Goal: Transaction & Acquisition: Purchase product/service

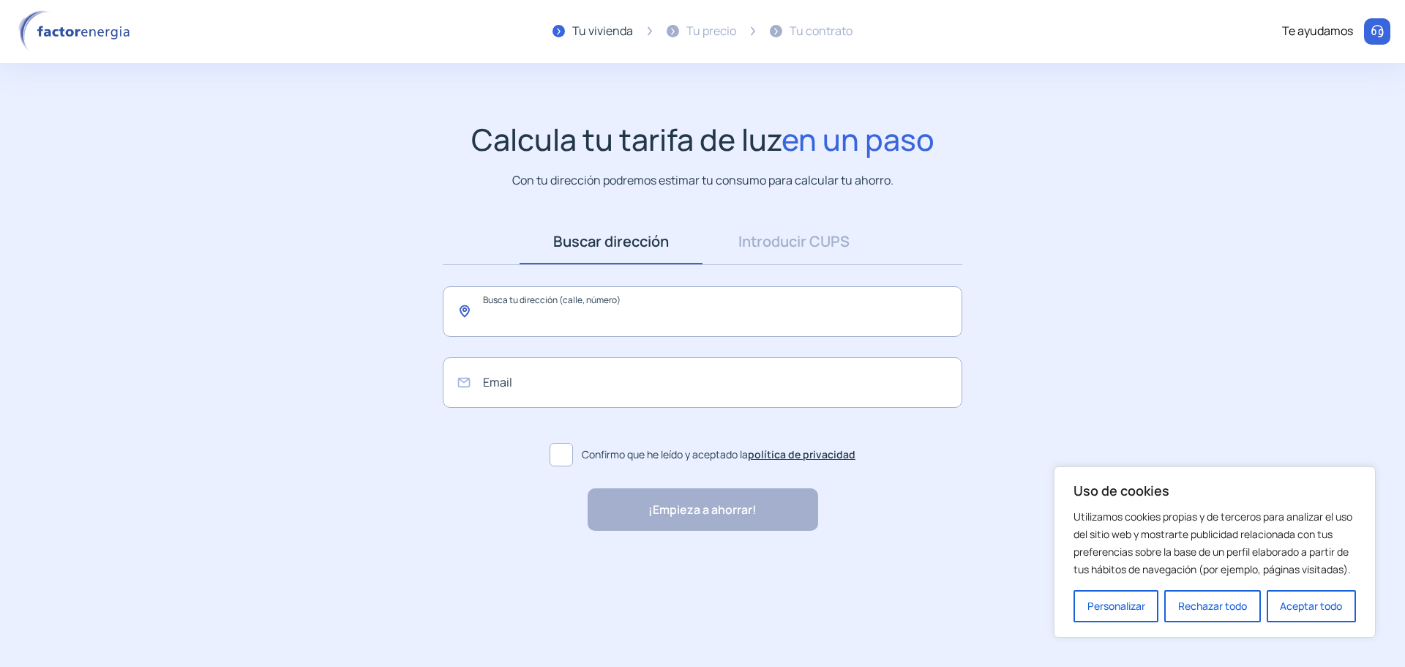
click at [530, 321] on input "text" at bounding box center [703, 311] width 520 height 50
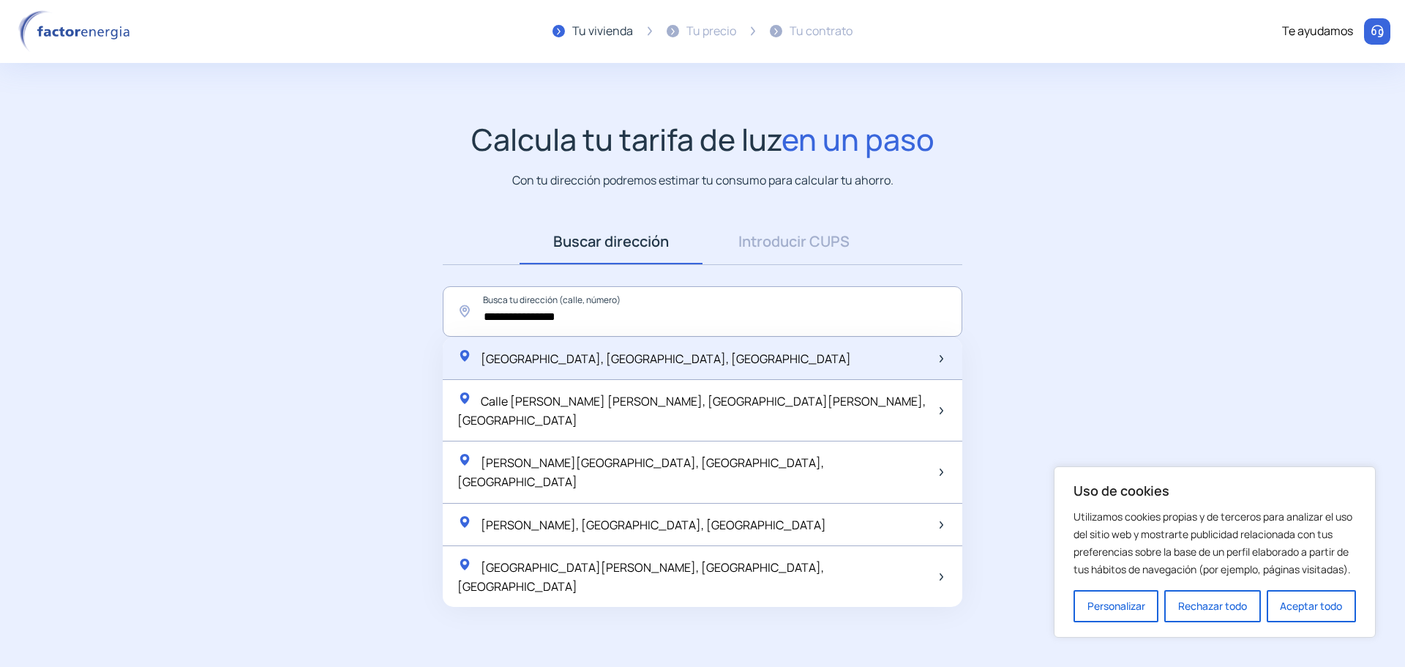
click at [610, 356] on span "[GEOGRAPHIC_DATA], [GEOGRAPHIC_DATA], [GEOGRAPHIC_DATA]" at bounding box center [666, 359] width 370 height 16
type input "**********"
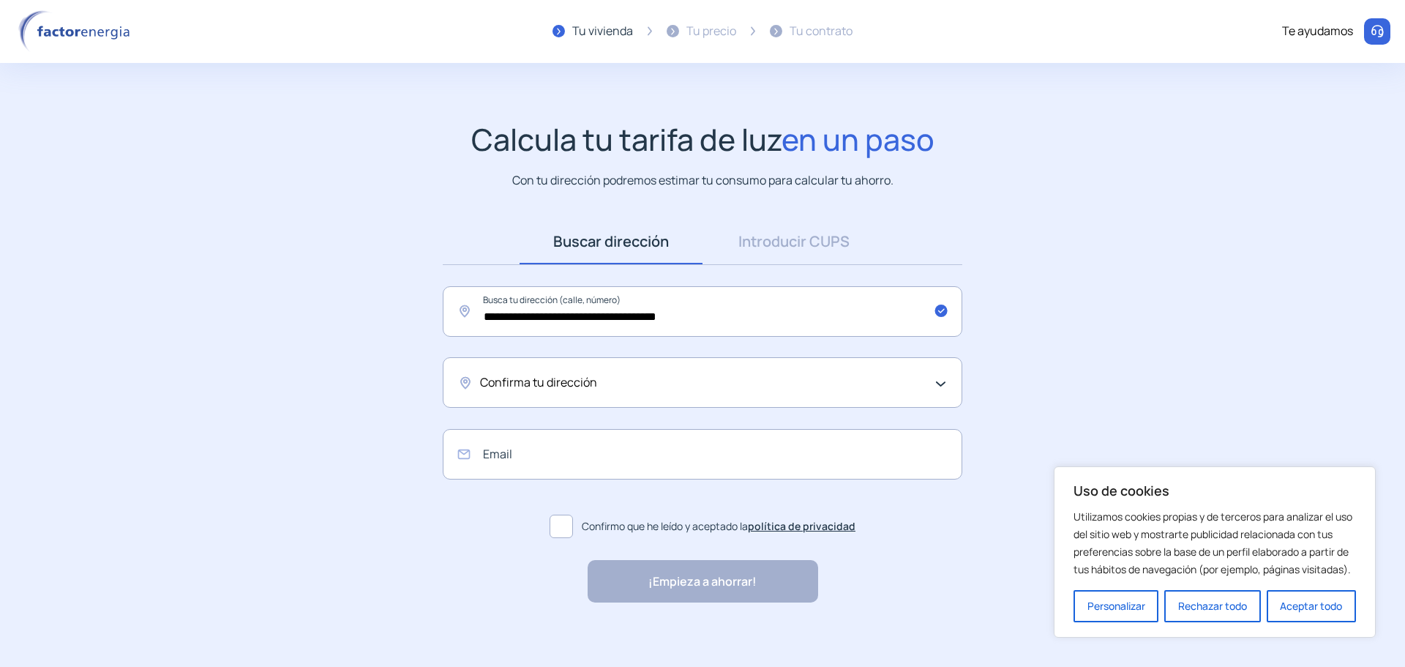
click at [937, 382] on div "Confirma tu dirección" at bounding box center [703, 382] width 520 height 50
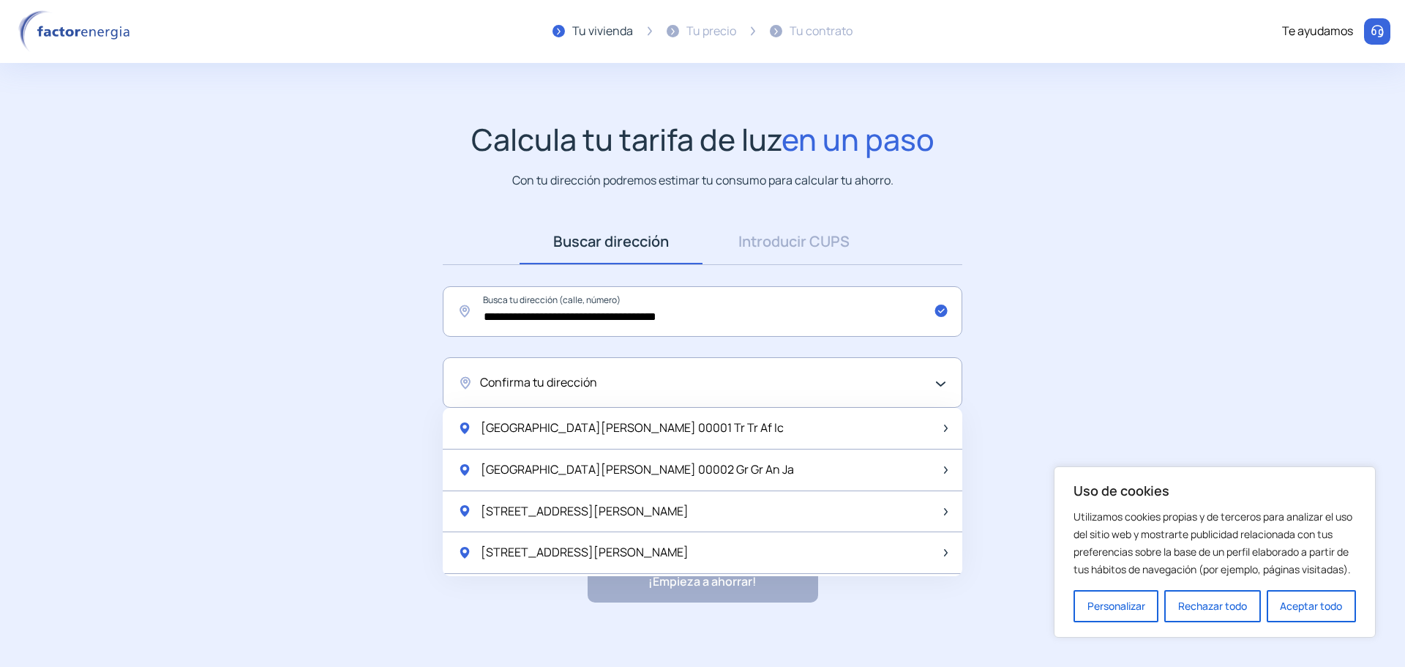
click at [498, 381] on span "Confirma tu dirección" at bounding box center [538, 382] width 117 height 19
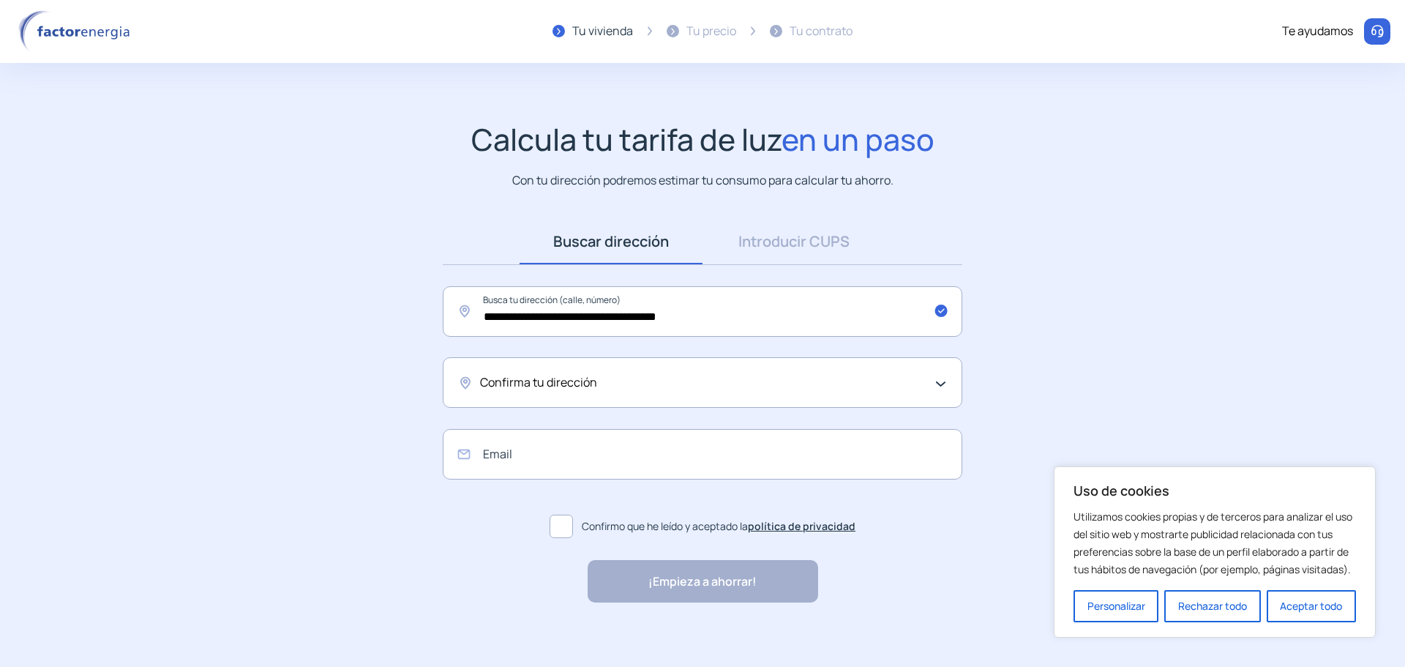
click at [498, 381] on span "Confirma tu dirección" at bounding box center [538, 382] width 117 height 19
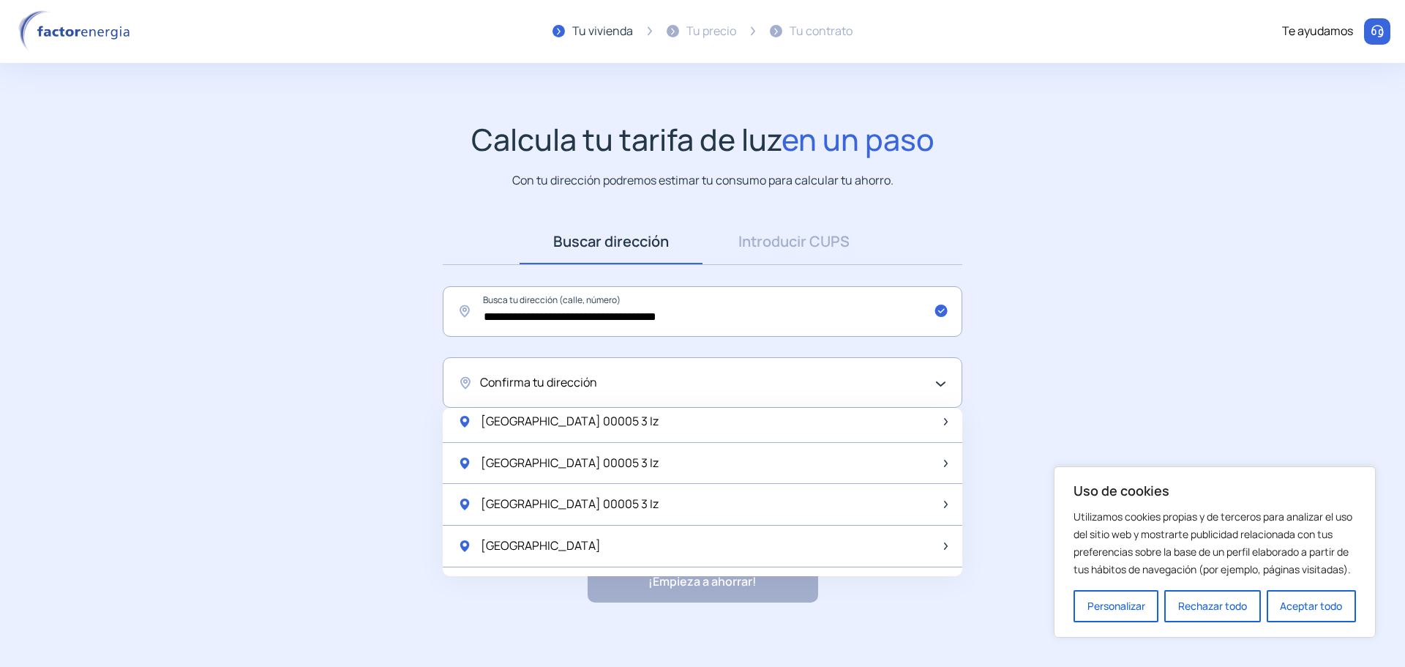
scroll to position [1943, 0]
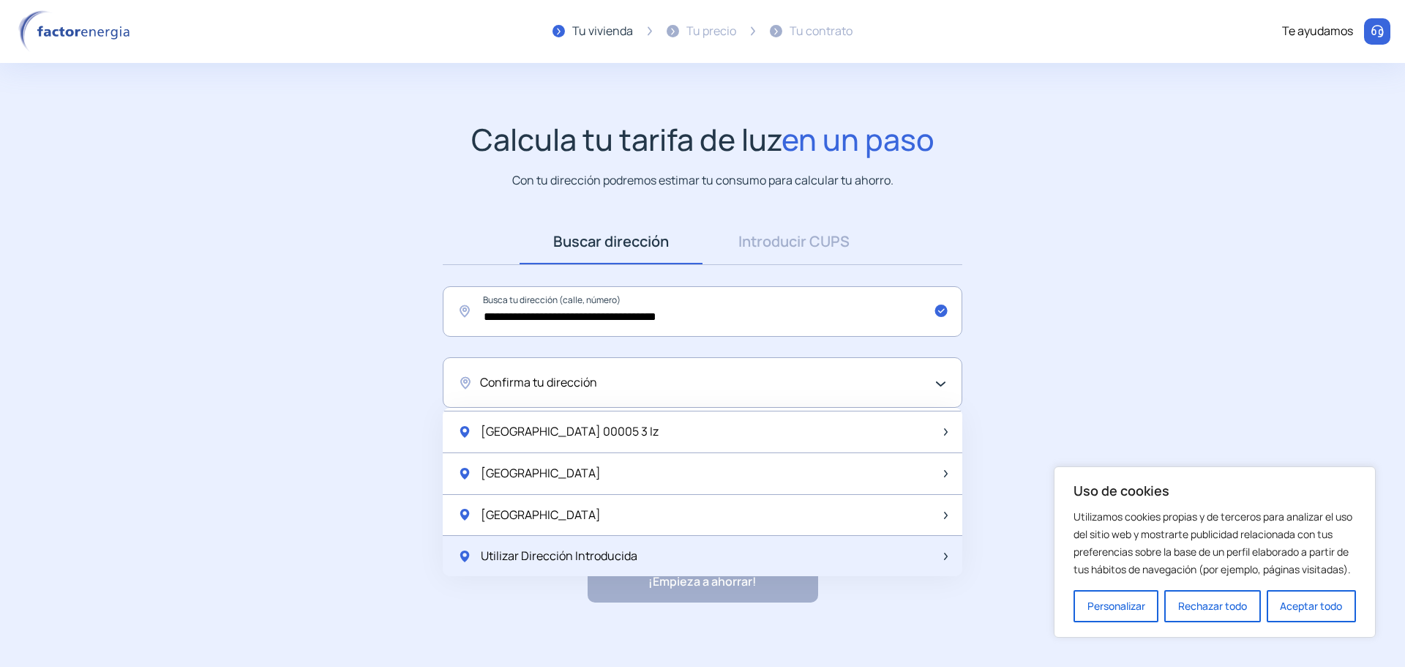
click at [572, 554] on span "Utilizar Dirección Introducida" at bounding box center [559, 556] width 157 height 19
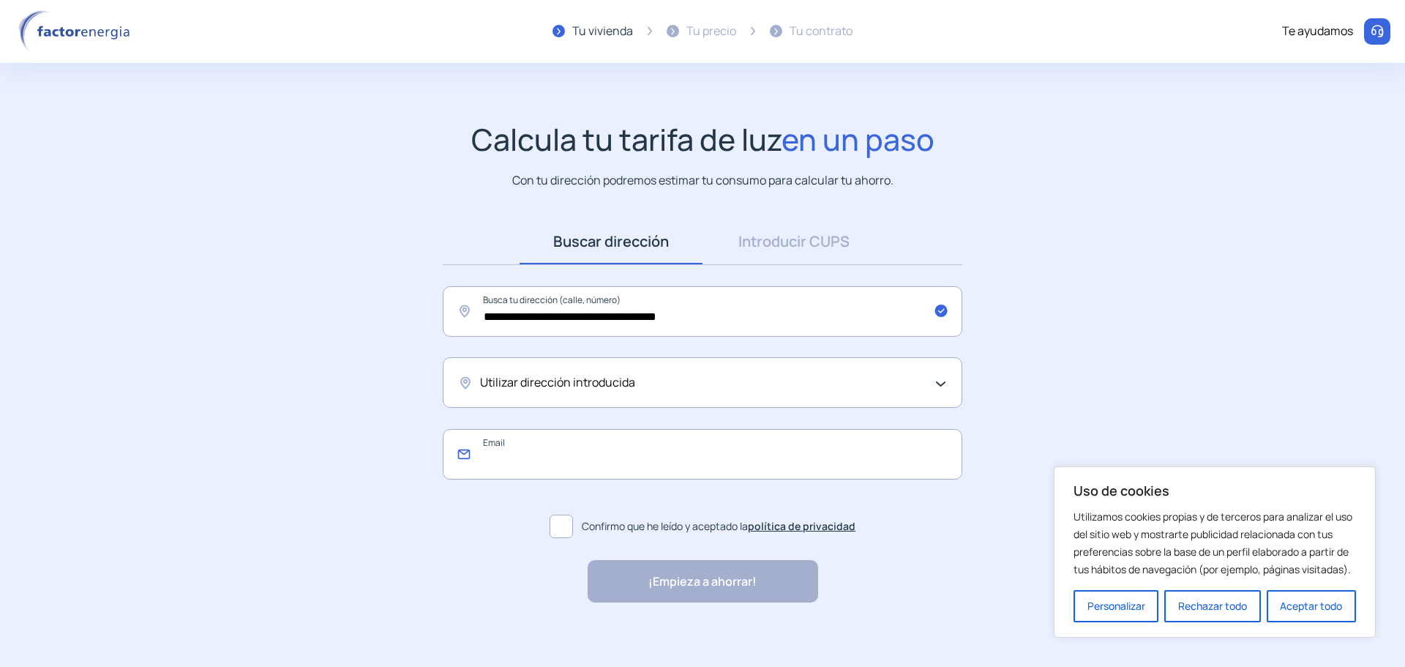
click at [506, 460] on input "email" at bounding box center [703, 454] width 520 height 50
type input "**********"
click at [564, 528] on span at bounding box center [561, 525] width 23 height 23
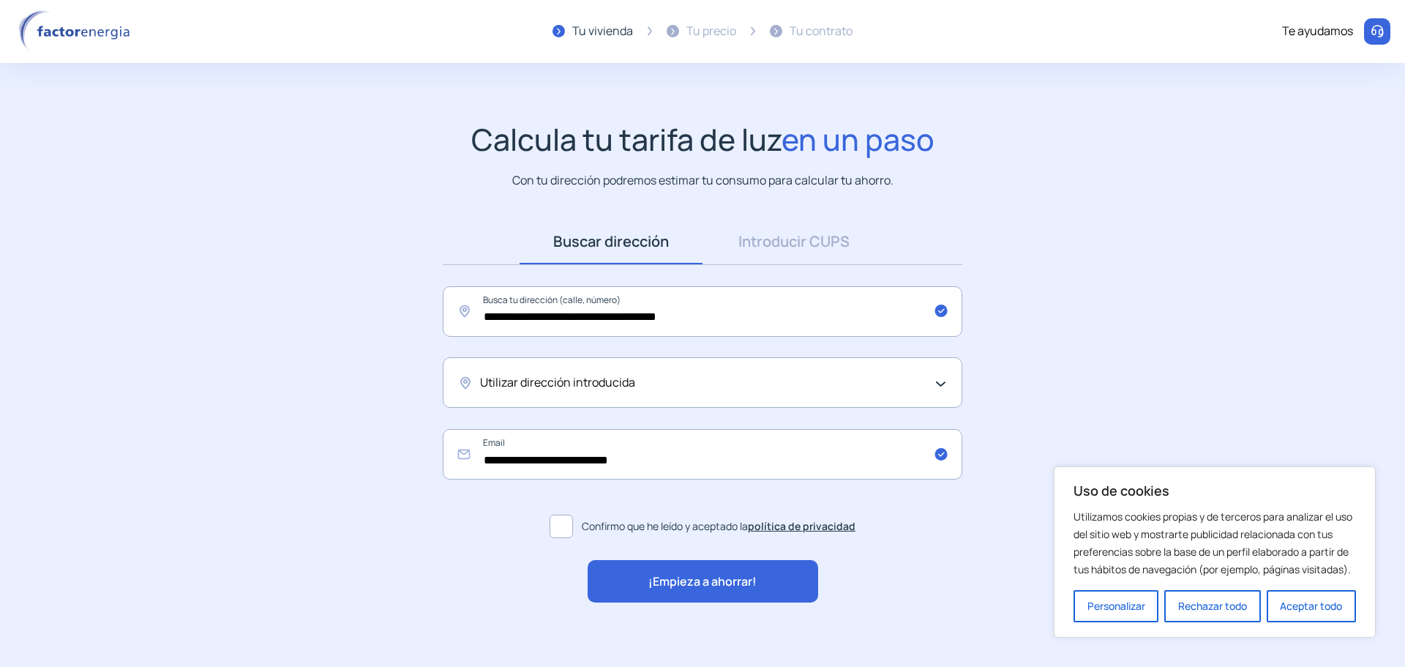
click at [716, 585] on span "¡Empieza a ahorrar!" at bounding box center [702, 581] width 108 height 19
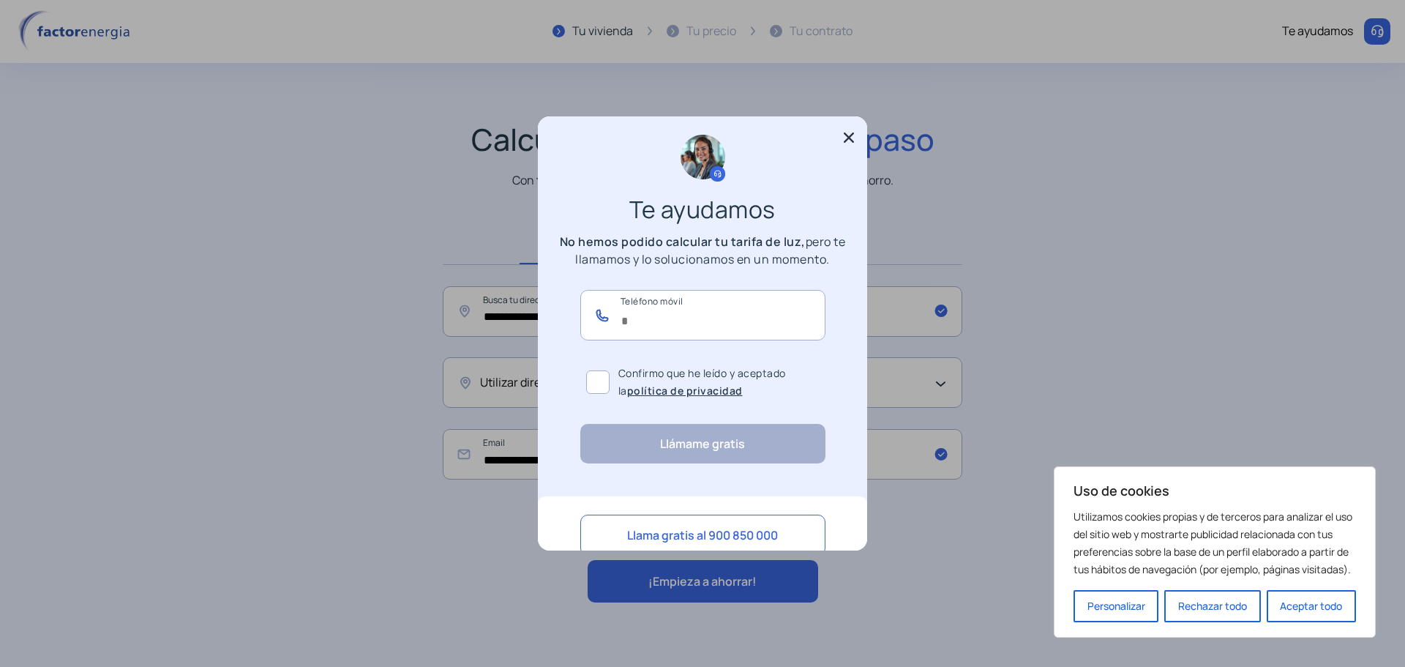
click at [622, 312] on input "text" at bounding box center [702, 315] width 245 height 50
type input "*********"
click at [591, 375] on span at bounding box center [597, 381] width 23 height 23
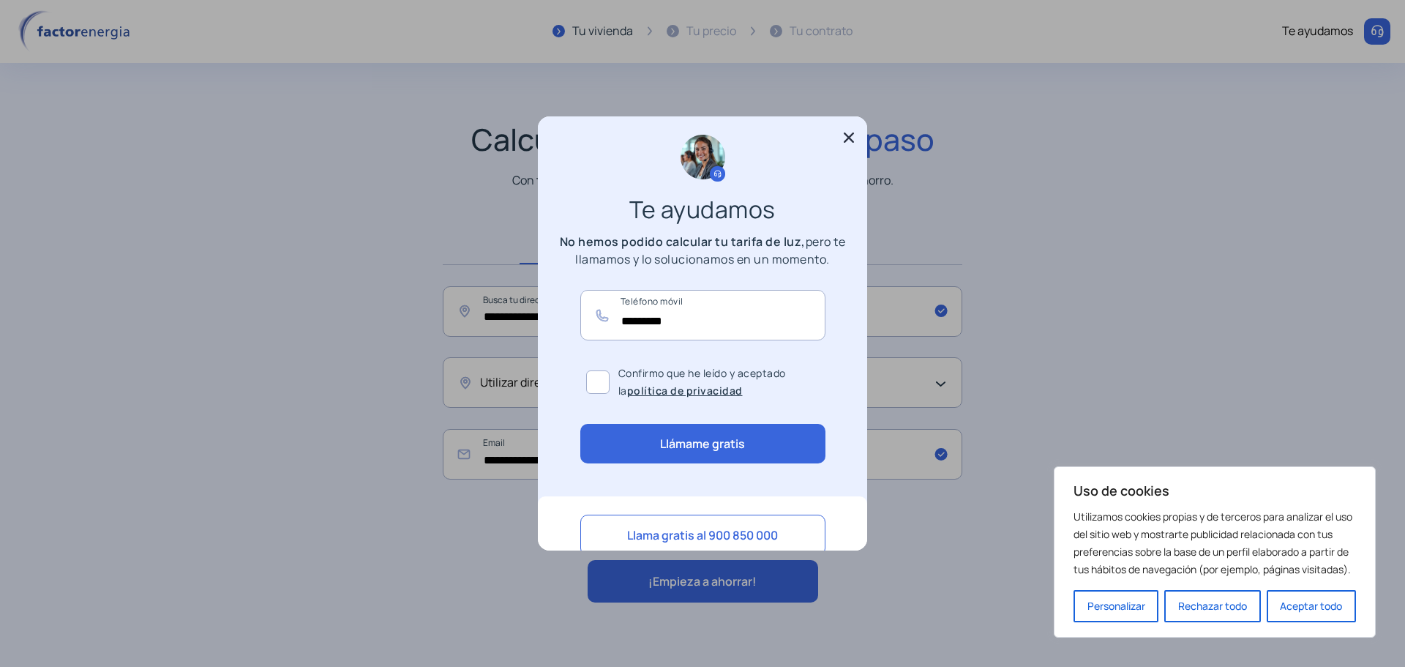
click at [681, 448] on button "Llámame gratis" at bounding box center [702, 444] width 245 height 40
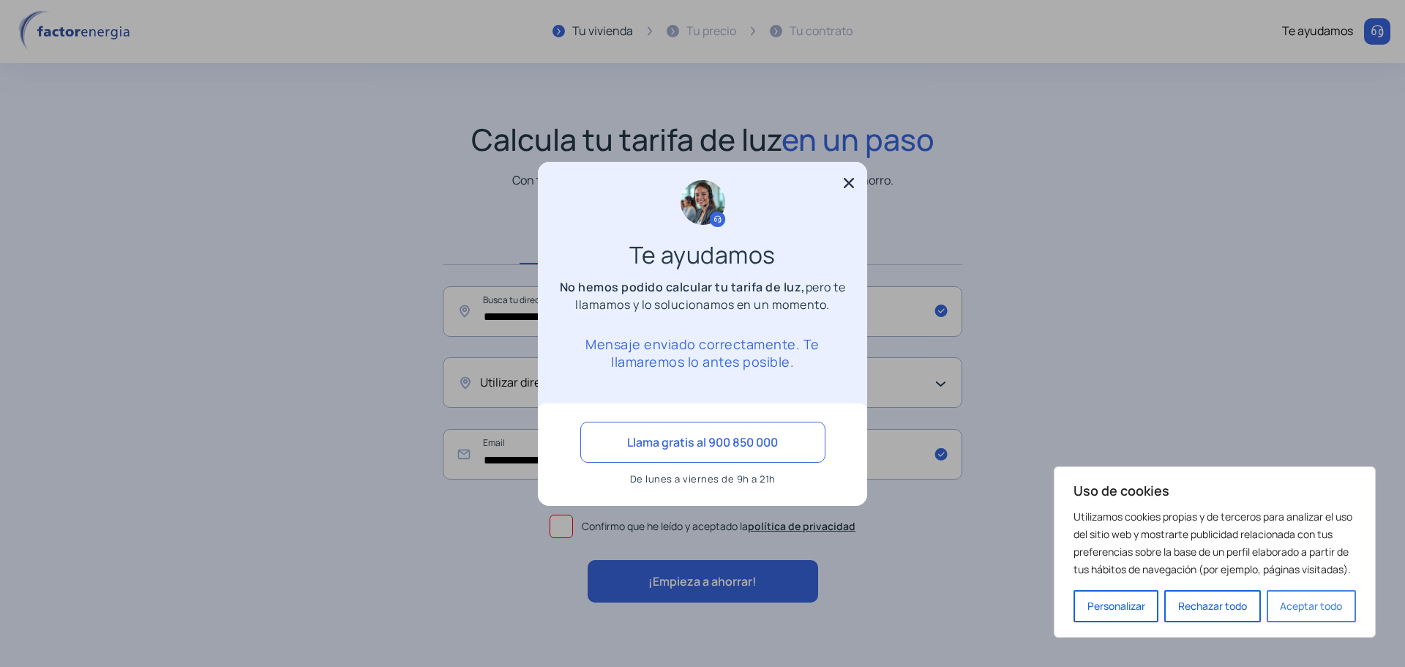
click at [1322, 610] on button "Aceptar todo" at bounding box center [1311, 606] width 89 height 32
